Goal: Task Accomplishment & Management: Manage account settings

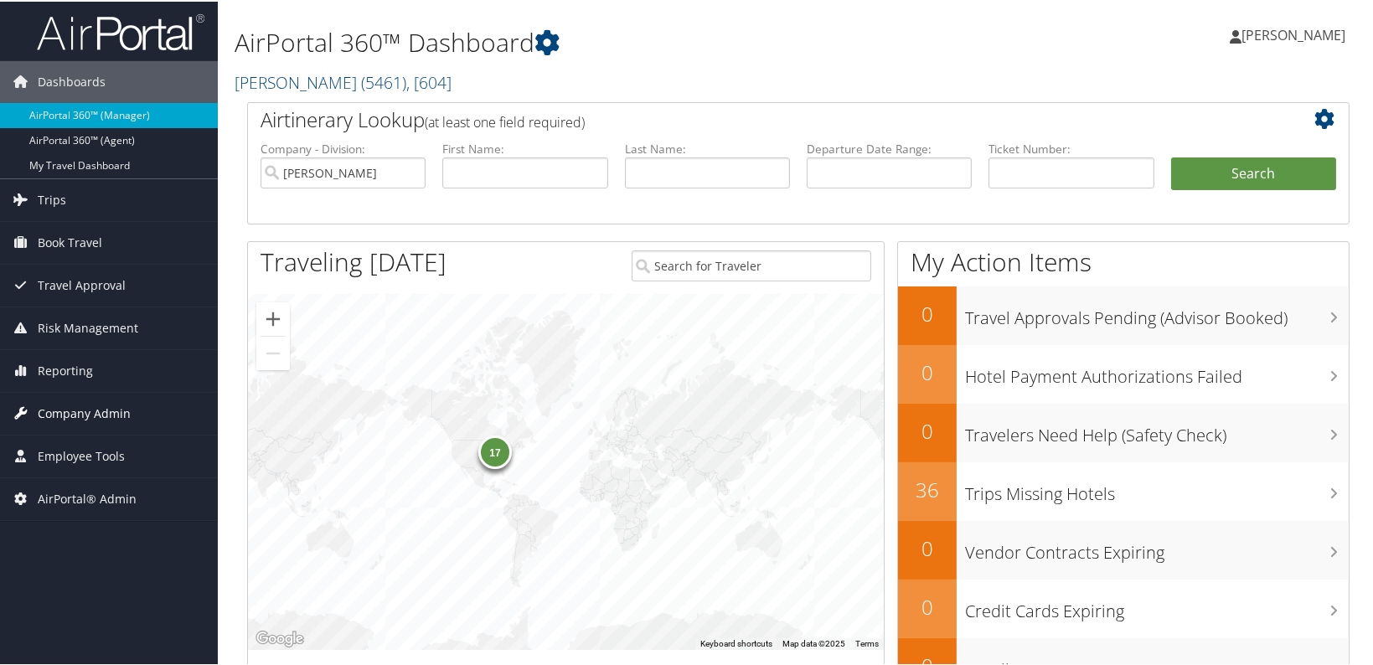
click at [122, 415] on span "Company Admin" at bounding box center [84, 412] width 93 height 42
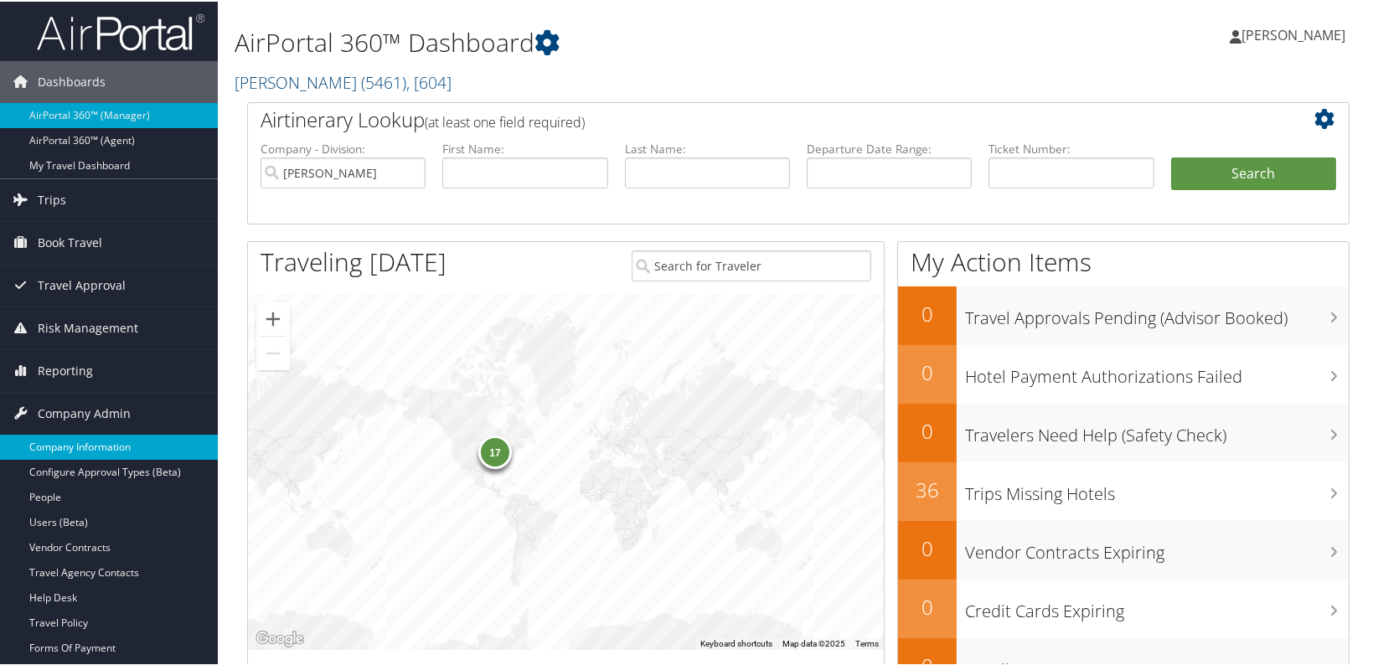
click at [101, 450] on link "Company Information" at bounding box center [109, 445] width 218 height 25
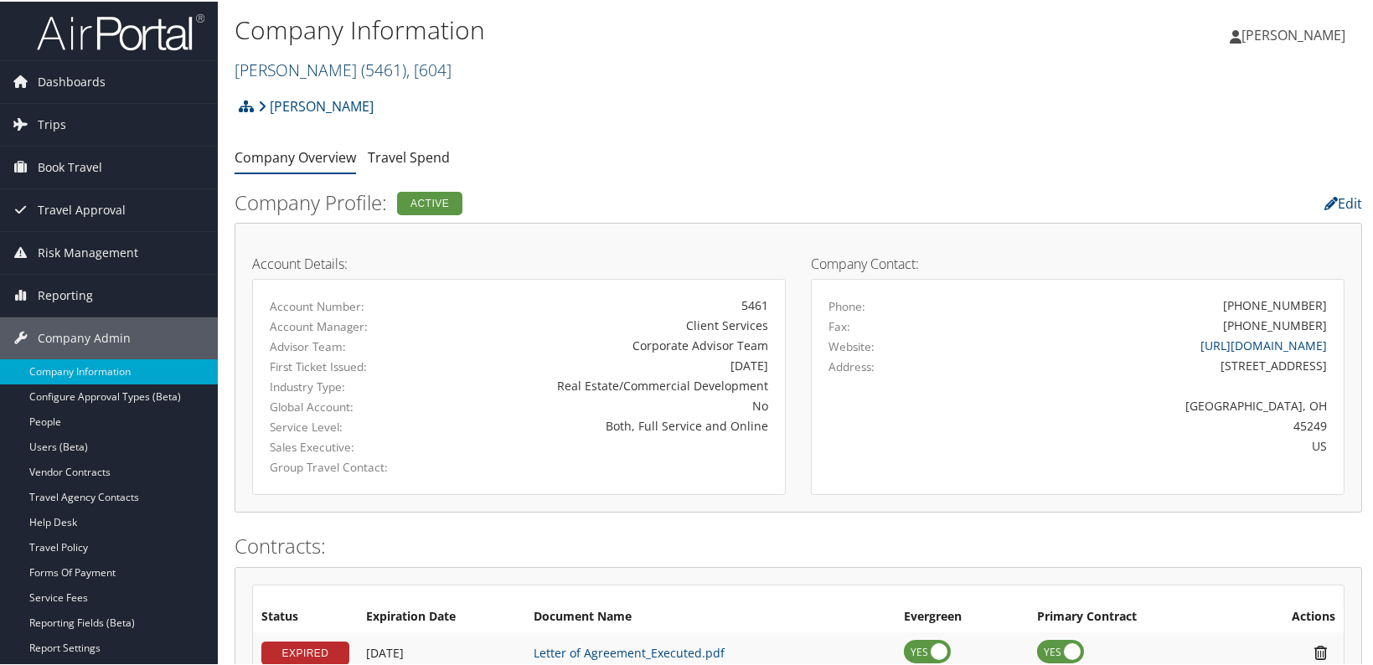
click at [318, 75] on link "[PERSON_NAME] ( 5461 ) , [ 604 ]" at bounding box center [343, 68] width 217 height 23
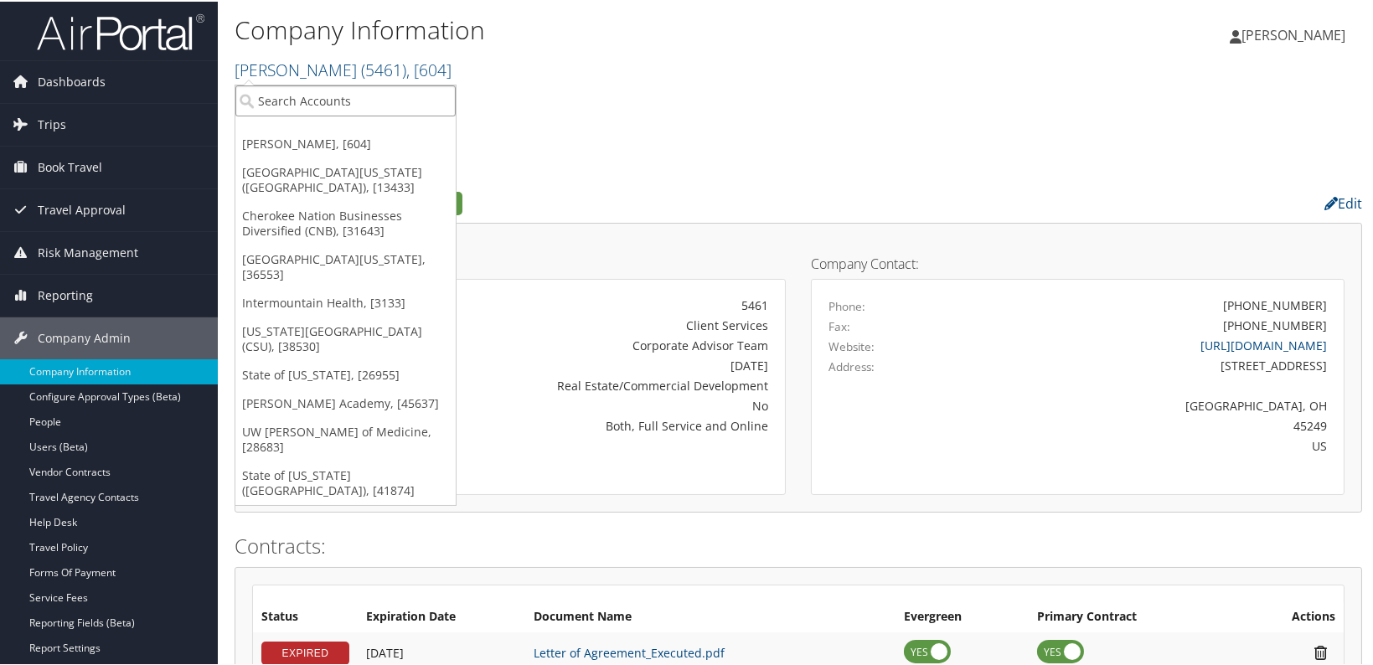
click at [317, 97] on input "search" at bounding box center [345, 99] width 220 height 31
type input "[GEOGRAPHIC_DATA]"
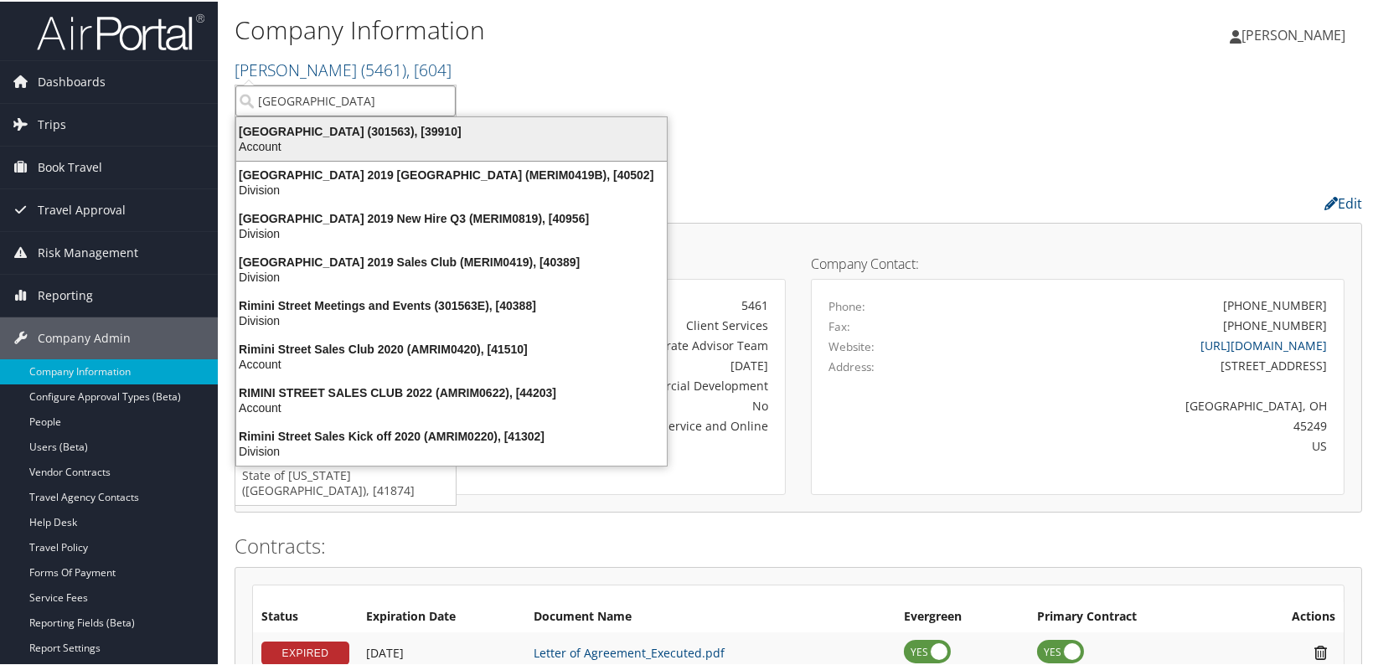
click at [302, 131] on div "[GEOGRAPHIC_DATA] (301563), [39910]" at bounding box center [451, 129] width 451 height 15
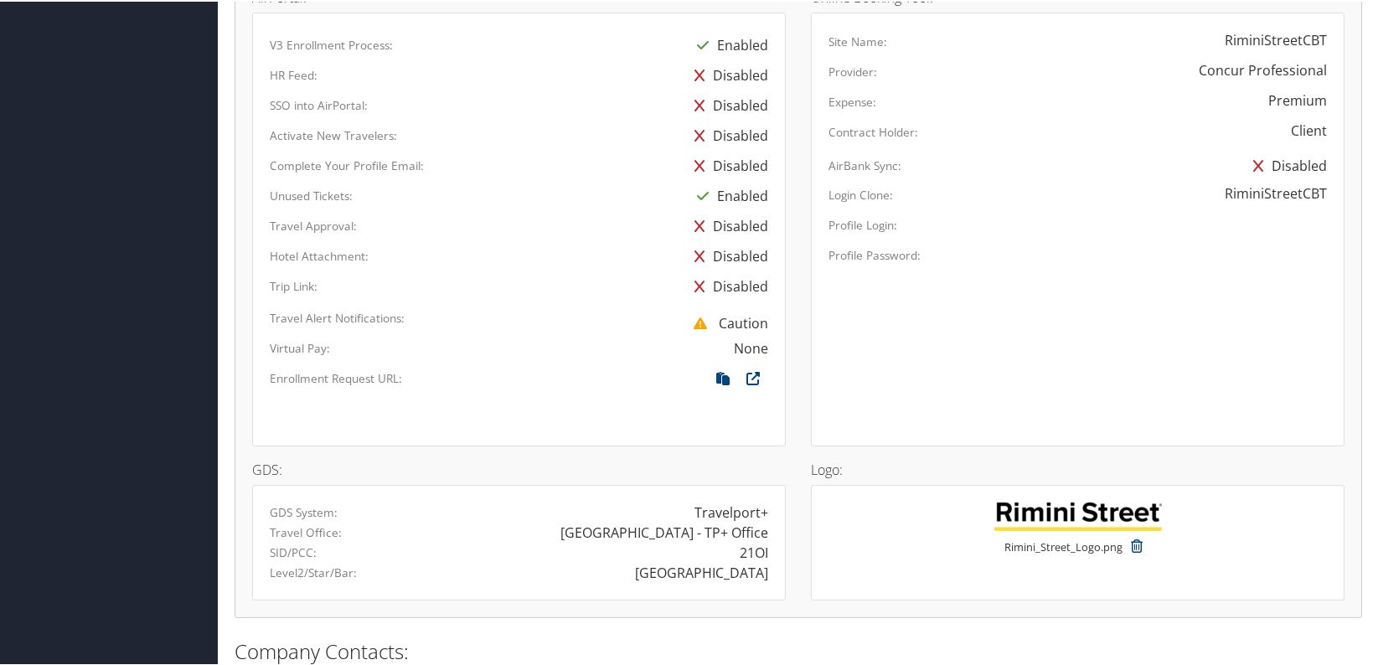
scroll to position [1218, 0]
